Goal: Transaction & Acquisition: Purchase product/service

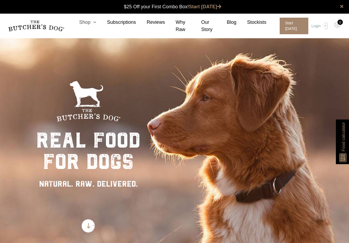
click at [93, 22] on icon at bounding box center [93, 22] width 6 height 5
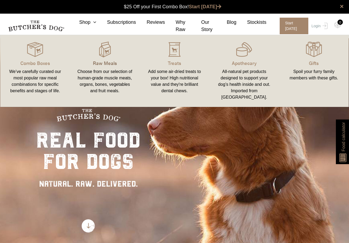
click at [102, 65] on p "Raw Meals" at bounding box center [104, 62] width 57 height 7
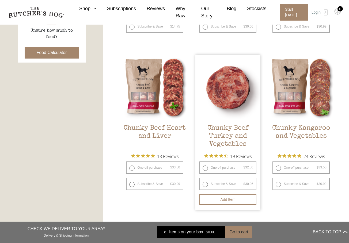
scroll to position [266, 0]
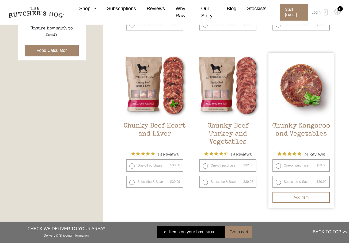
click at [280, 142] on h2 "Chunky Kangaroo and Vegetables" at bounding box center [300, 134] width 65 height 25
